Goal: Obtain resource: Download file/media

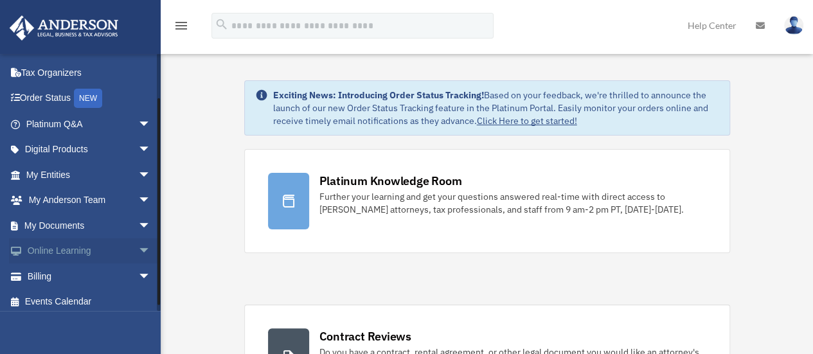
scroll to position [53, 0]
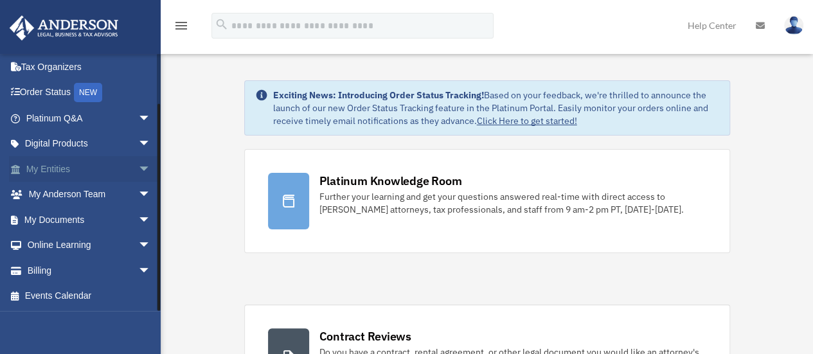
click at [138, 169] on span "arrow_drop_down" at bounding box center [151, 169] width 26 height 26
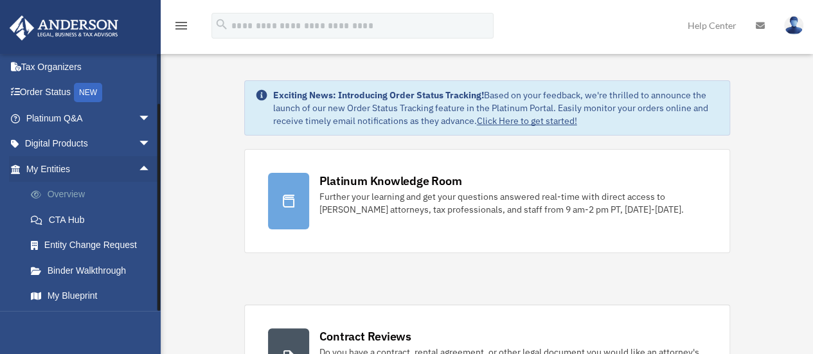
click at [72, 199] on link "Overview" at bounding box center [94, 195] width 152 height 26
click at [67, 193] on link "Overview" at bounding box center [94, 195] width 152 height 26
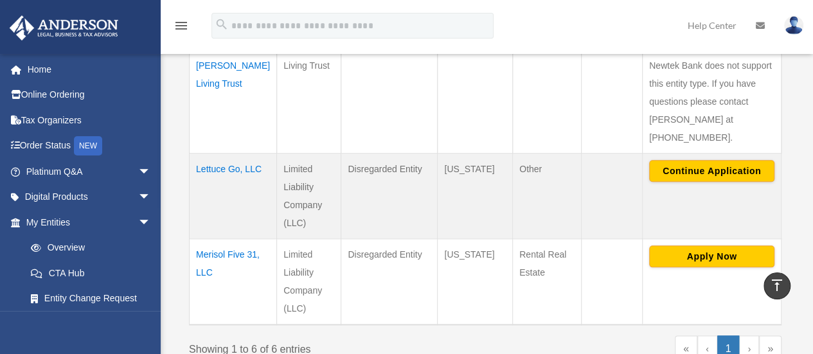
scroll to position [618, 0]
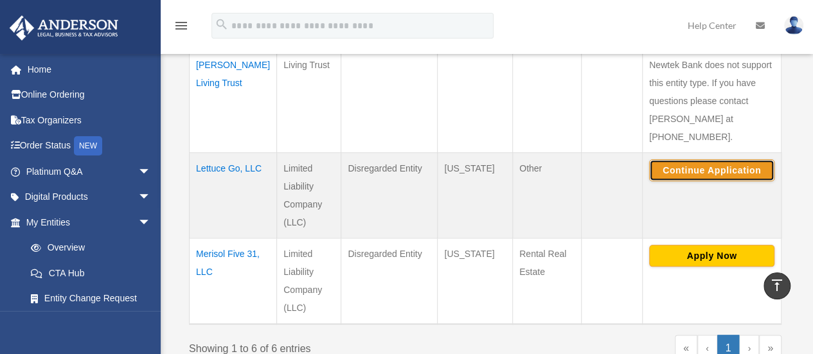
click at [721, 159] on button "Continue Application" at bounding box center [711, 170] width 125 height 22
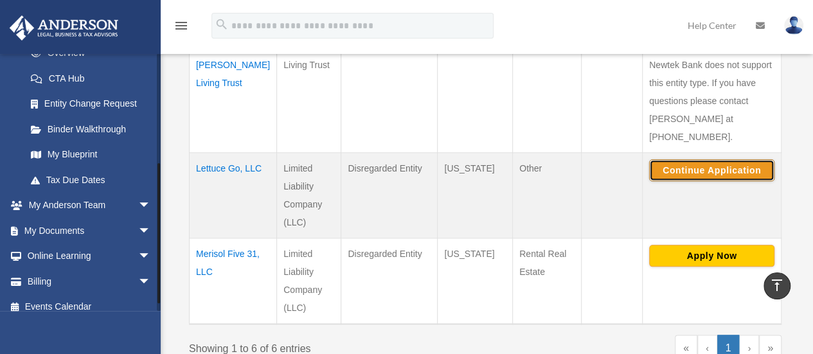
scroll to position [197, 0]
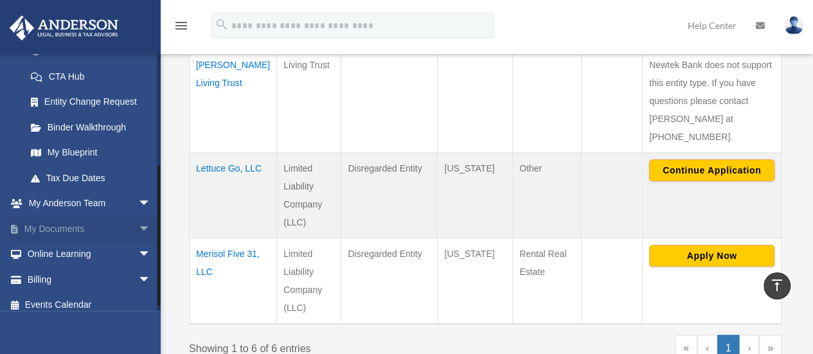
click at [138, 232] on span "arrow_drop_down" at bounding box center [151, 229] width 26 height 26
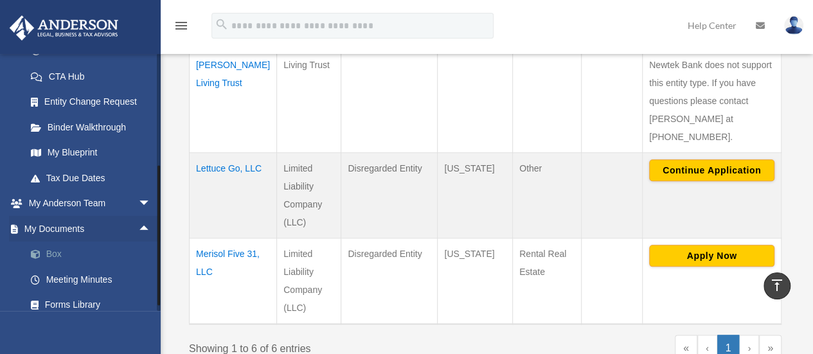
click at [56, 253] on link "Box" at bounding box center [94, 255] width 152 height 26
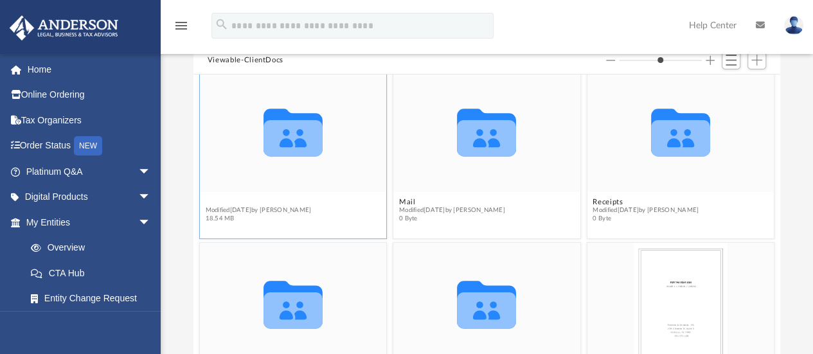
scroll to position [172, 0]
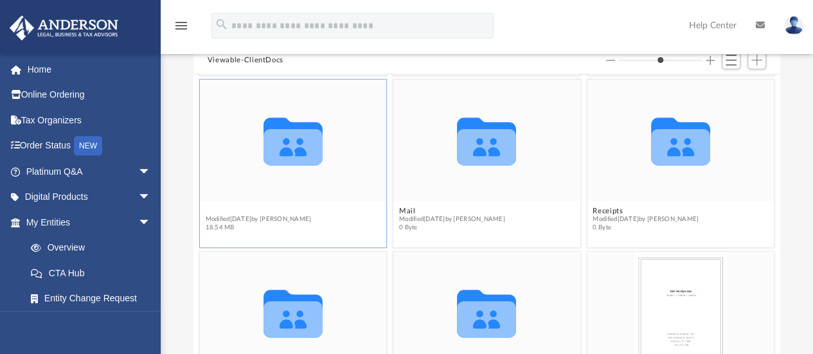
click at [213, 199] on figure "Collaborated Folder Law Modified [DATE] by [PERSON_NAME] 18.54 MB" at bounding box center [293, 158] width 187 height 157
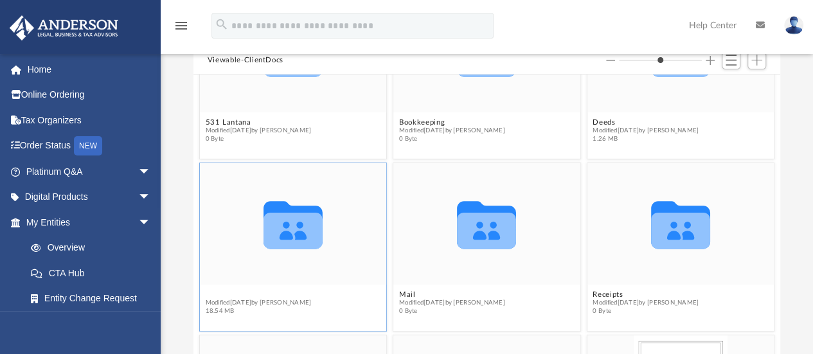
scroll to position [87, 0]
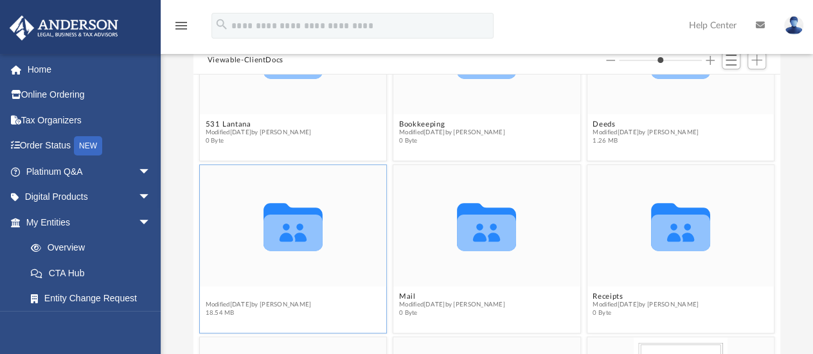
click at [244, 292] on button "Law" at bounding box center [258, 296] width 106 height 8
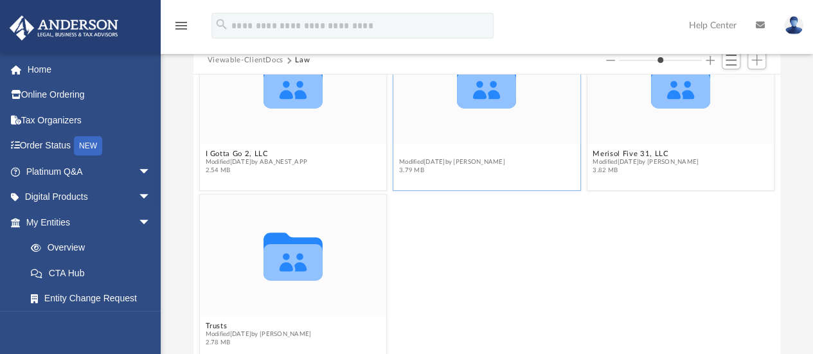
scroll to position [172, 0]
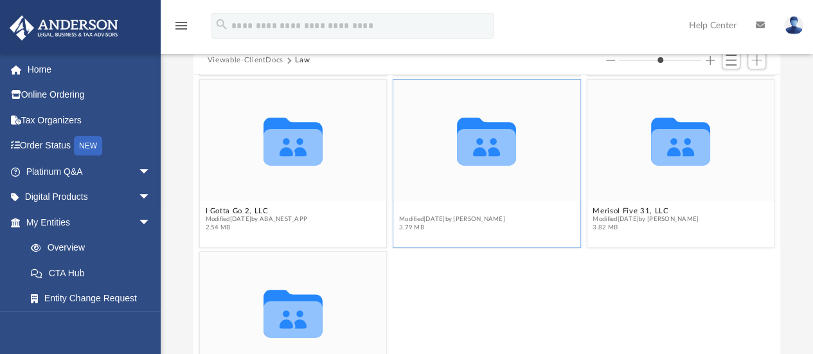
click at [429, 150] on figure "Collaborated Folder Lettuce Go, LLC Modified [DATE] by [PERSON_NAME] 3.79 MB" at bounding box center [486, 158] width 187 height 157
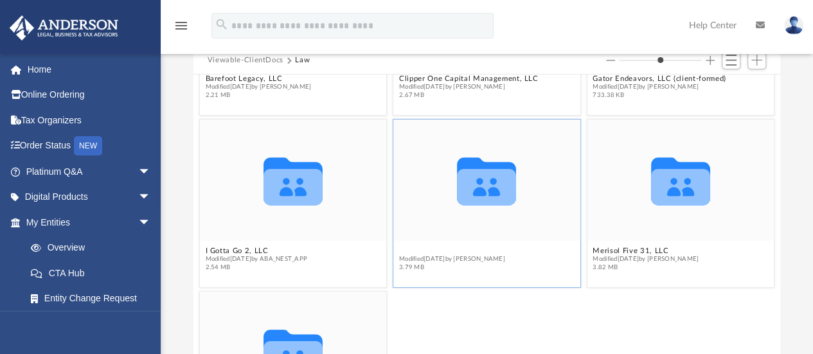
scroll to position [133, 0]
click at [474, 188] on icon "grid" at bounding box center [486, 181] width 59 height 48
click at [425, 249] on button "Lettuce Go, LLC" at bounding box center [452, 250] width 106 height 8
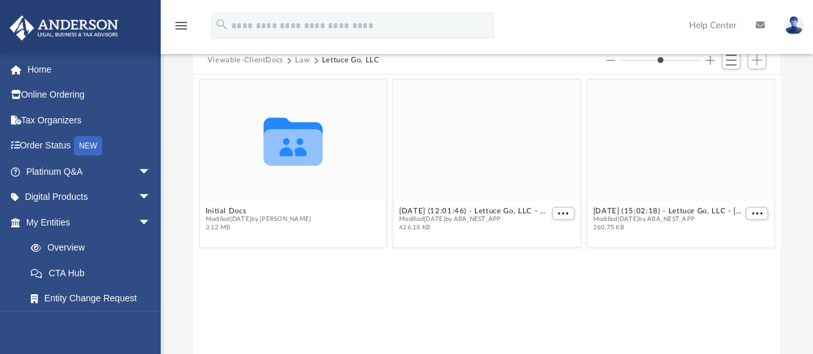
scroll to position [0, 0]
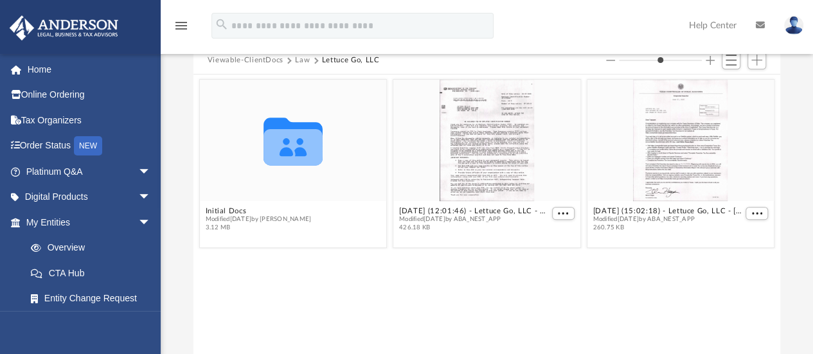
click at [425, 249] on div "[DATE] (12:01:46) - Lettuce Go, LLC - EIN Letter from IRS.pdf Modified [DATE] b…" at bounding box center [486, 163] width 193 height 175
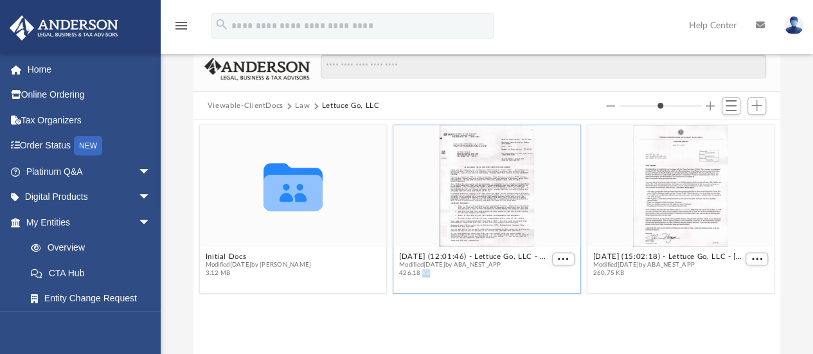
scroll to position [44, 0]
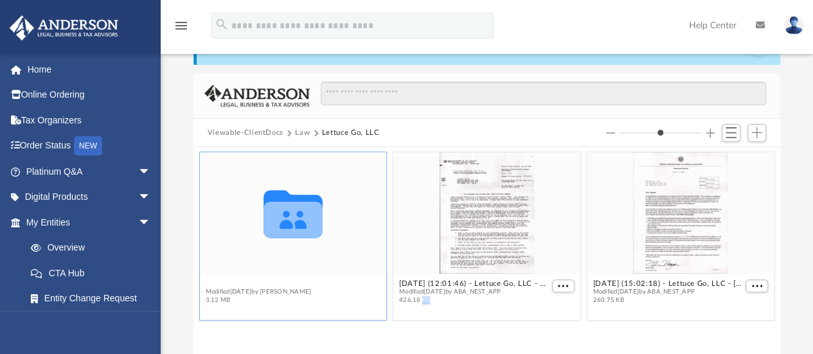
click at [220, 284] on button "Initial Docs" at bounding box center [258, 284] width 106 height 8
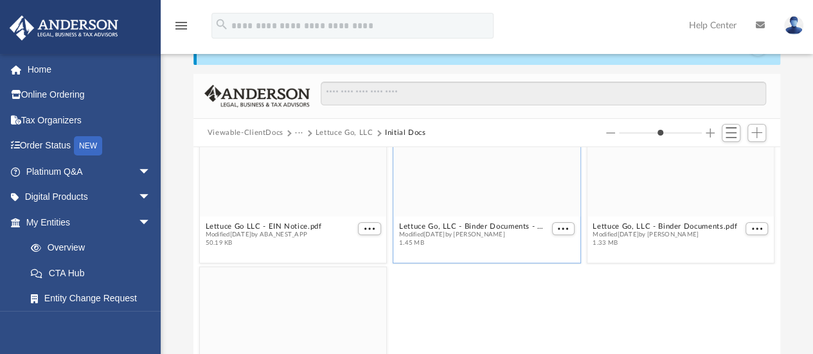
scroll to position [0, 0]
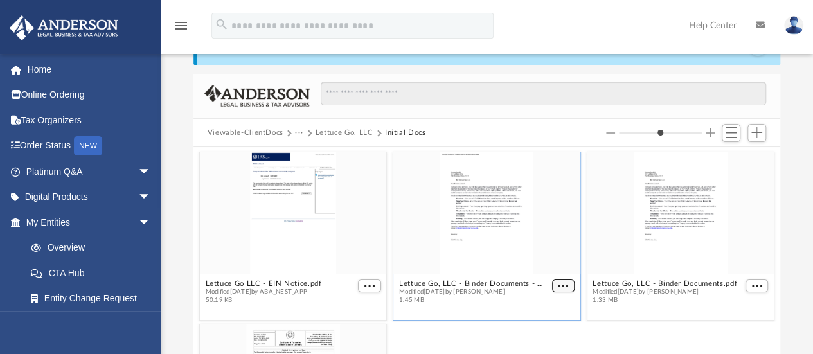
type input "*"
click at [553, 280] on button "More options" at bounding box center [563, 286] width 23 height 13
click at [528, 328] on li "Download" at bounding box center [541, 327] width 37 height 13
